Goal: Find specific page/section: Find specific page/section

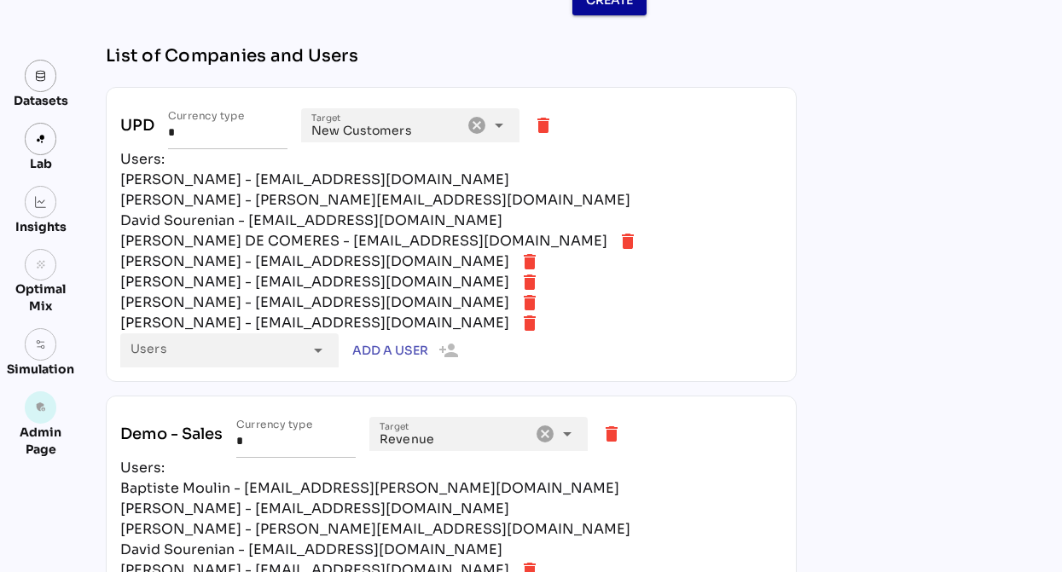
scroll to position [447, 0]
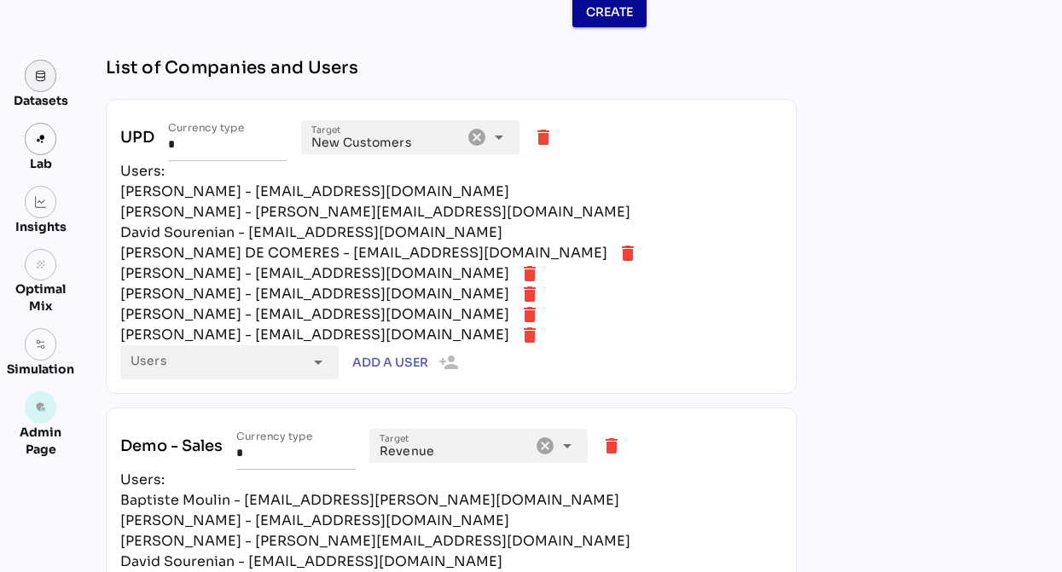
click at [46, 75] on link at bounding box center [41, 76] width 32 height 32
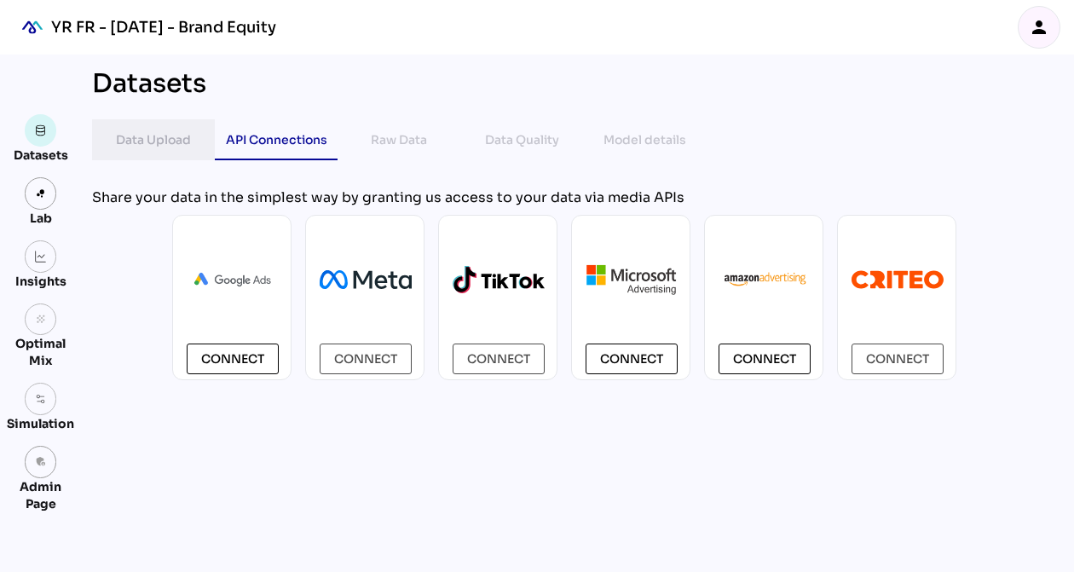
click at [181, 140] on div "Data Upload" at bounding box center [153, 140] width 75 height 20
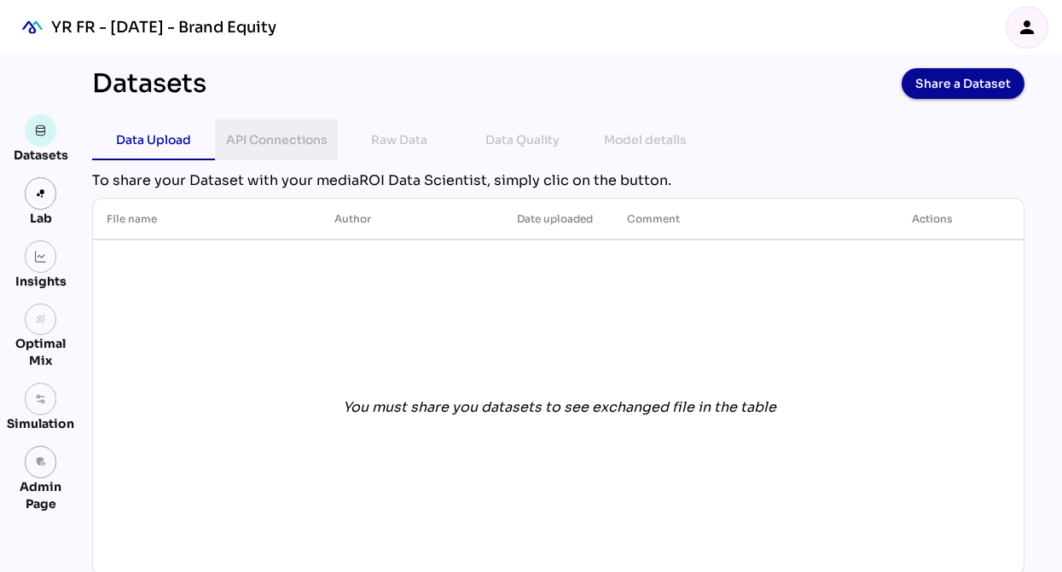
click at [265, 141] on div "API Connections" at bounding box center [276, 140] width 101 height 20
